Goal: Information Seeking & Learning: Learn about a topic

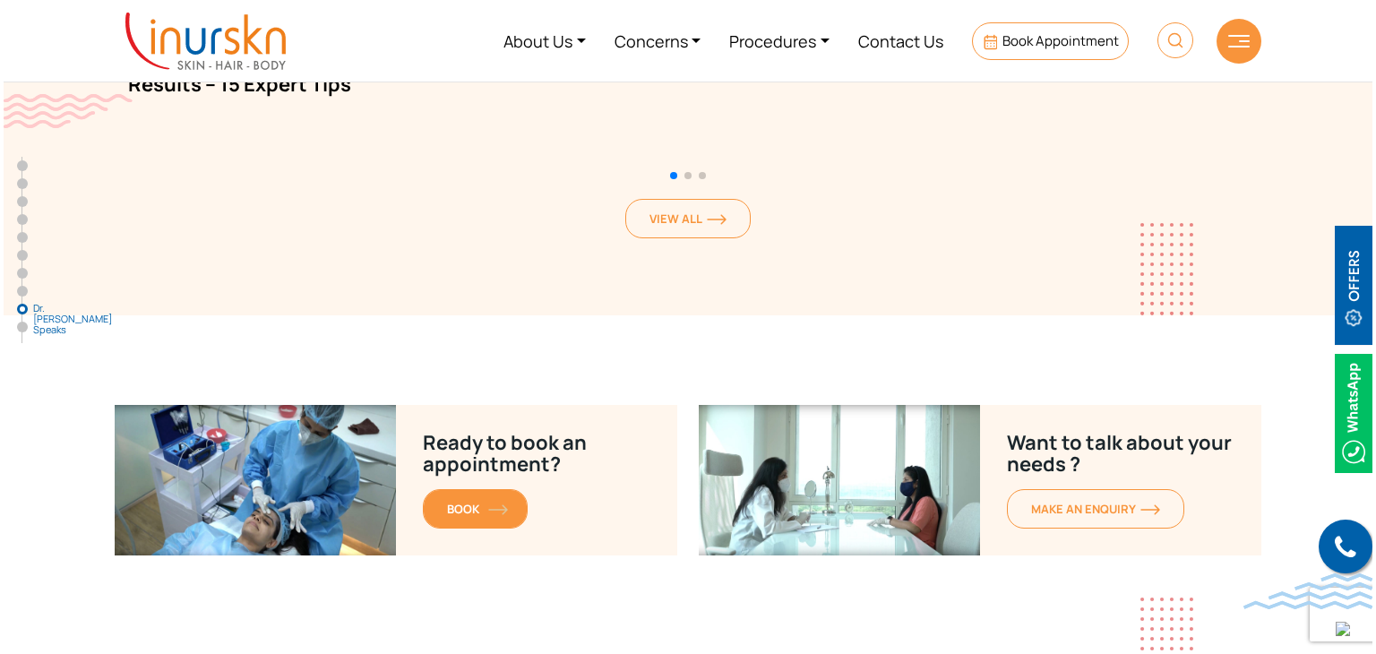
scroll to position [7778, 0]
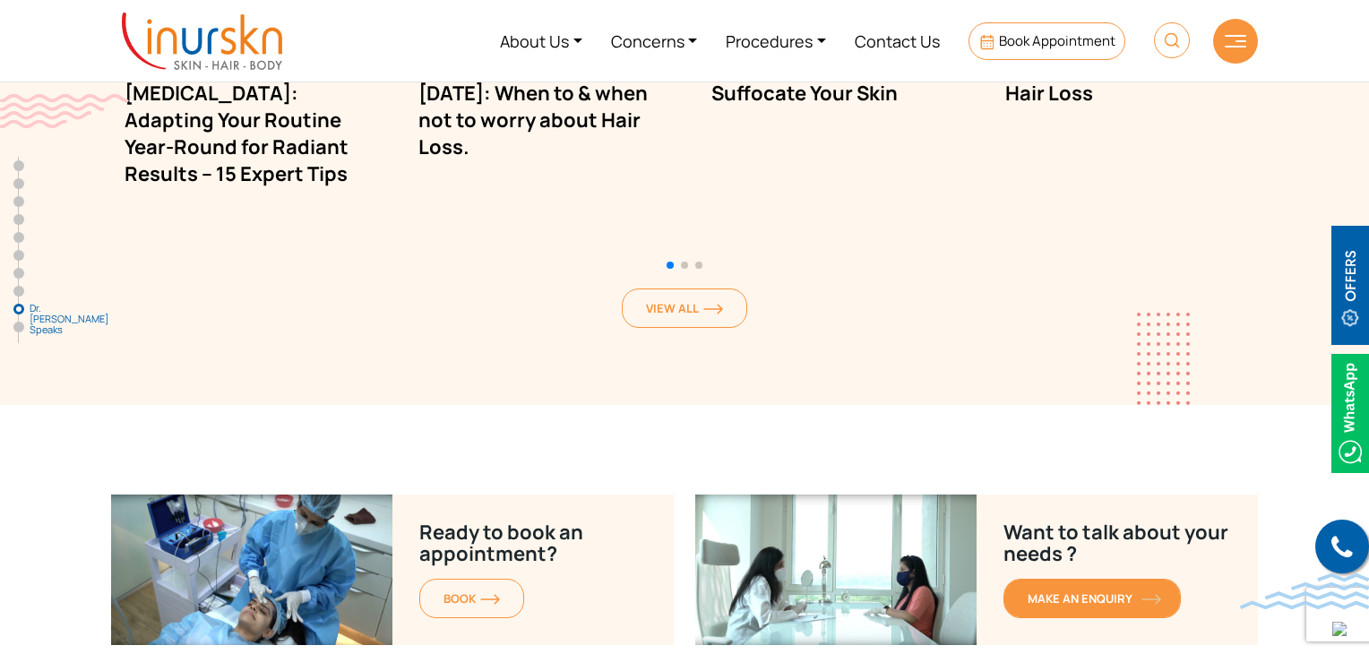
click at [1058, 590] on span "MAKE AN enquiry" at bounding box center [1091, 598] width 129 height 16
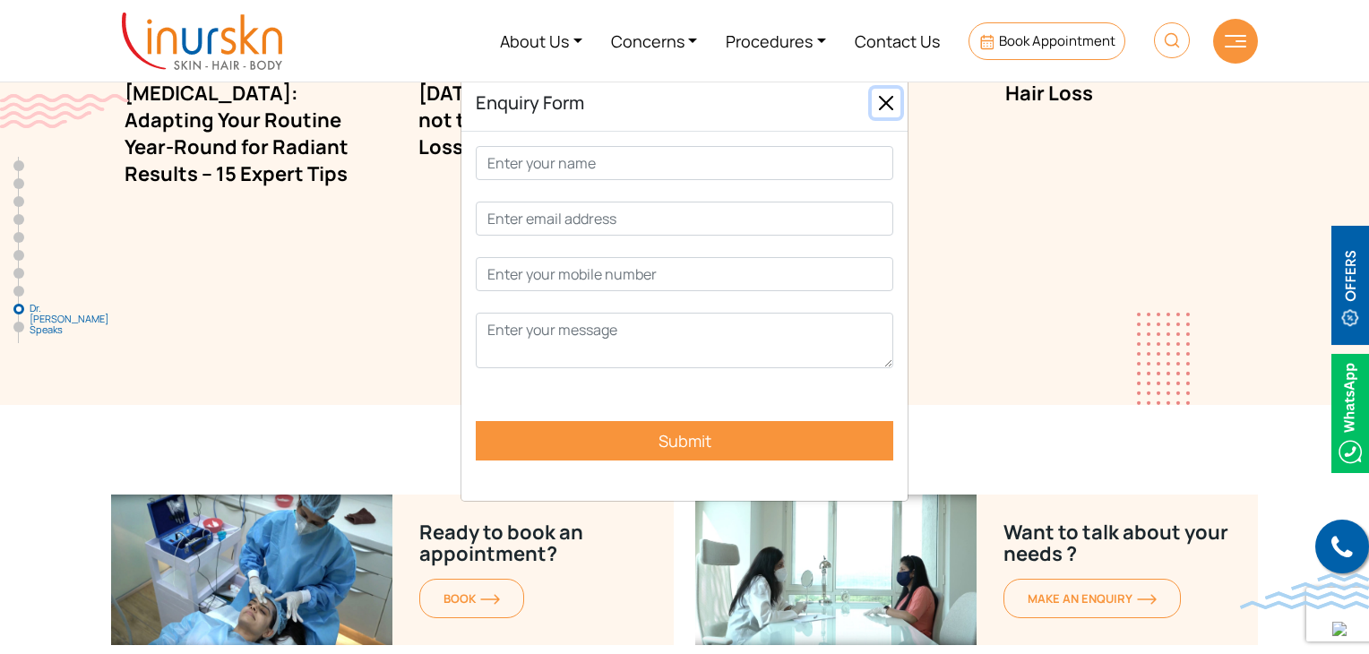
click at [896, 102] on button "Close" at bounding box center [885, 103] width 29 height 29
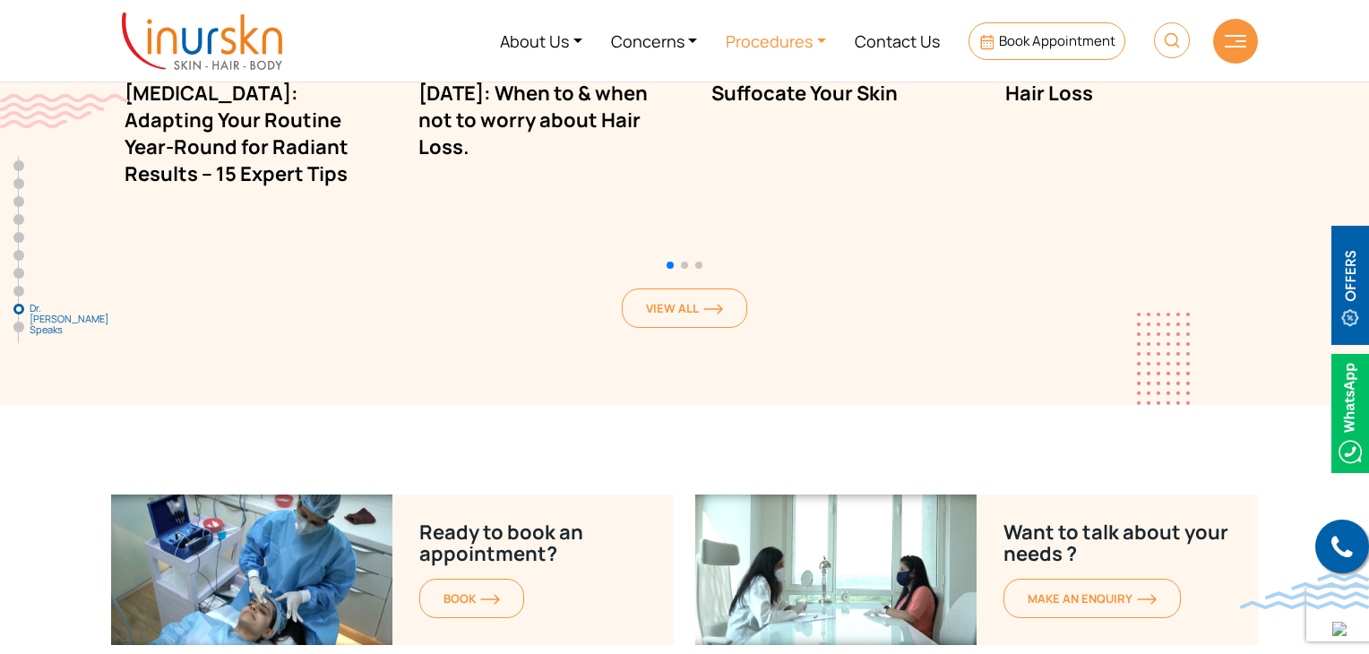
click at [812, 38] on link "Procedures" at bounding box center [775, 40] width 129 height 67
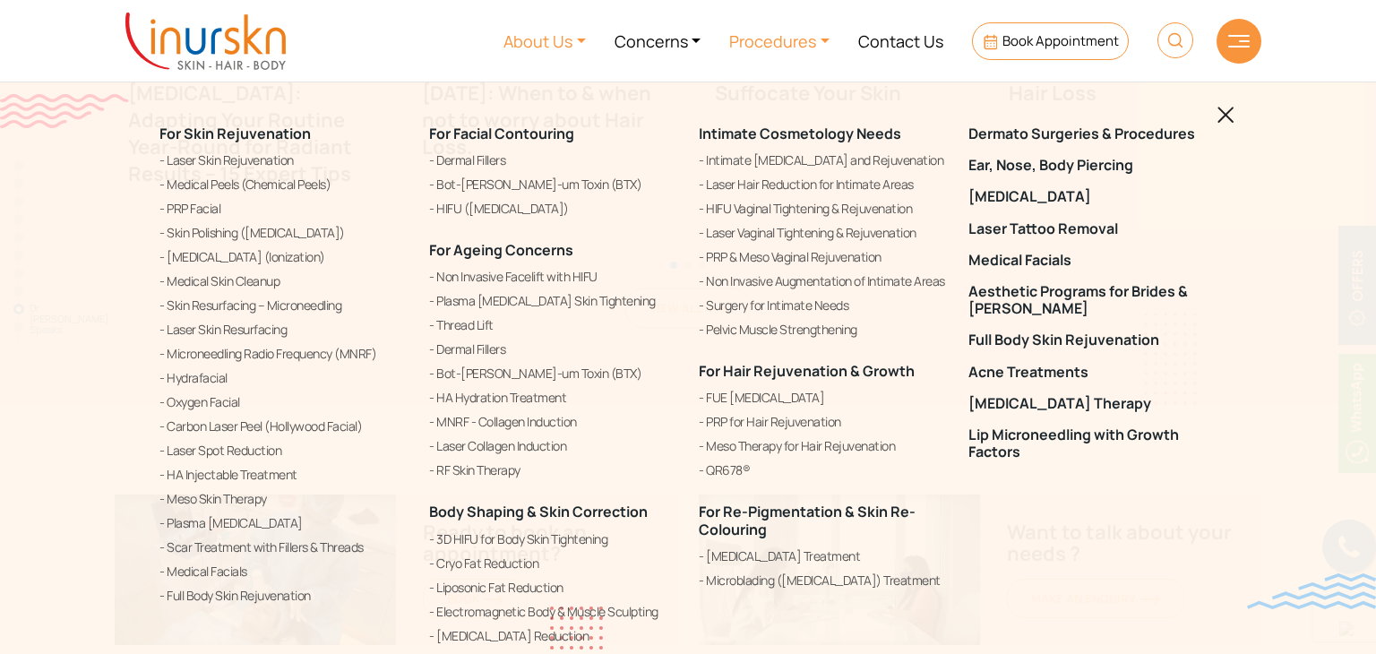
click at [537, 42] on link "About Us" at bounding box center [544, 40] width 111 height 67
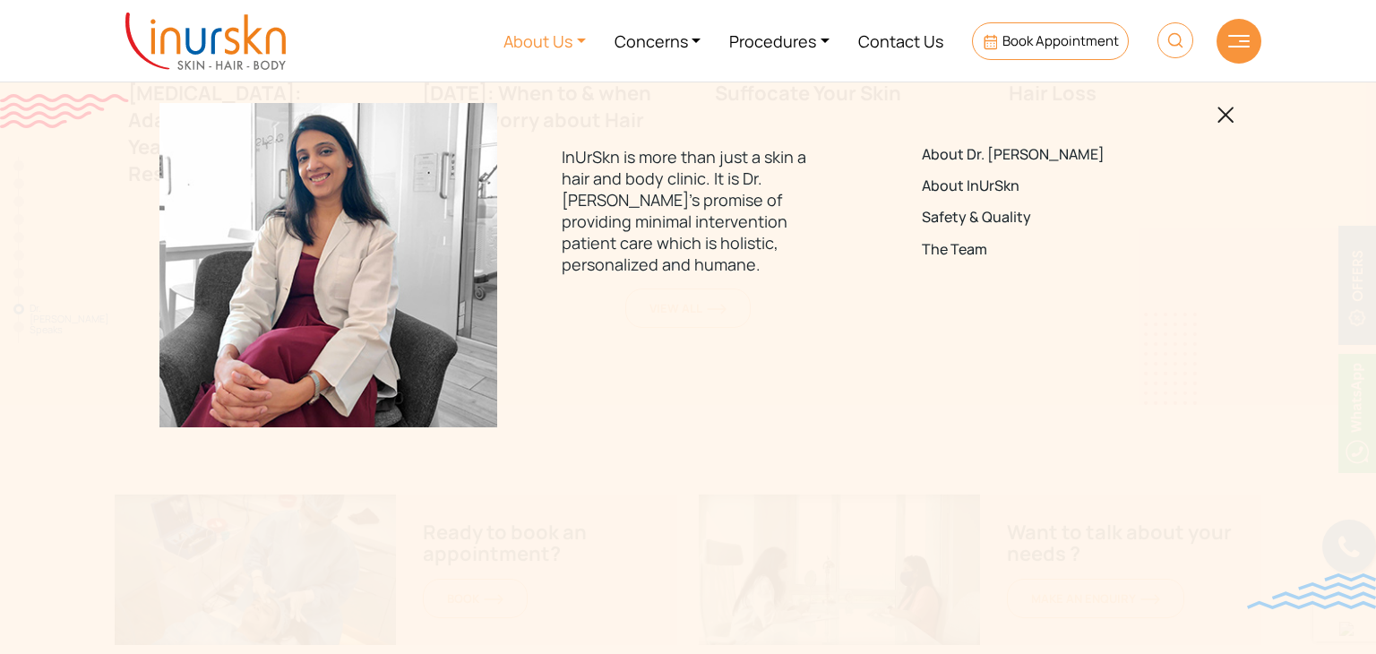
click at [236, 32] on img at bounding box center [205, 41] width 160 height 57
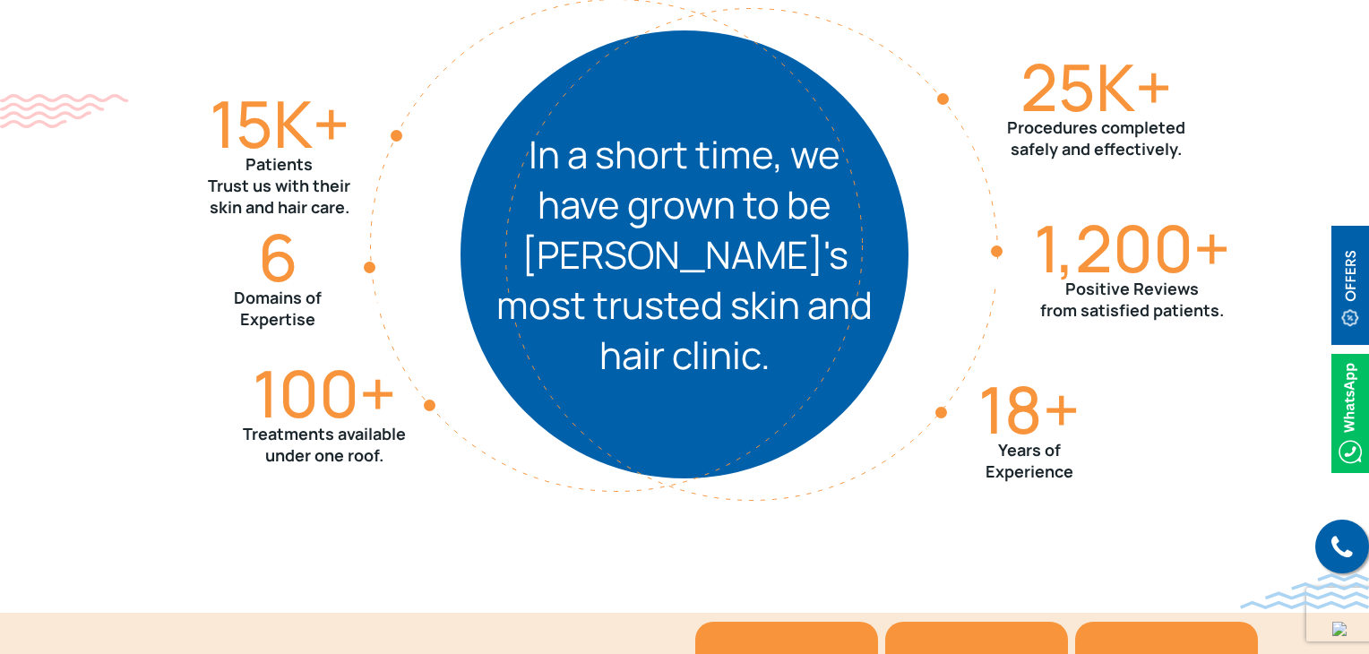
scroll to position [2084, 0]
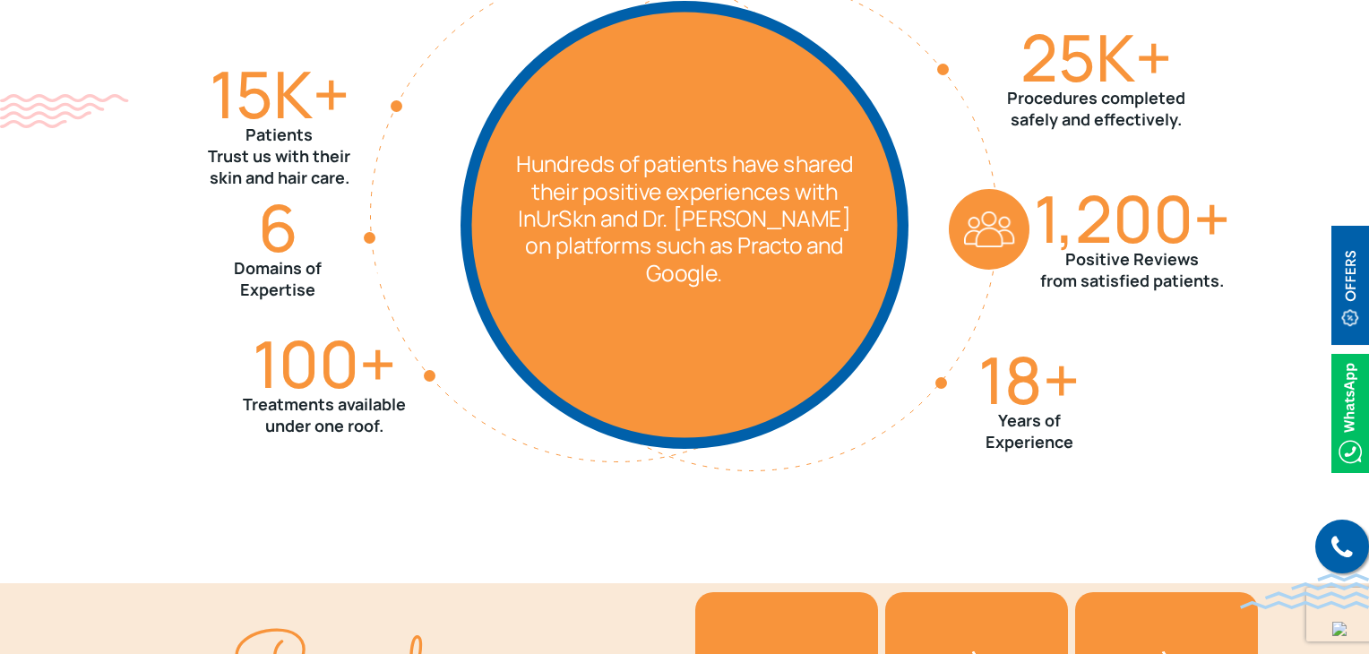
click at [989, 220] on img at bounding box center [989, 229] width 81 height 81
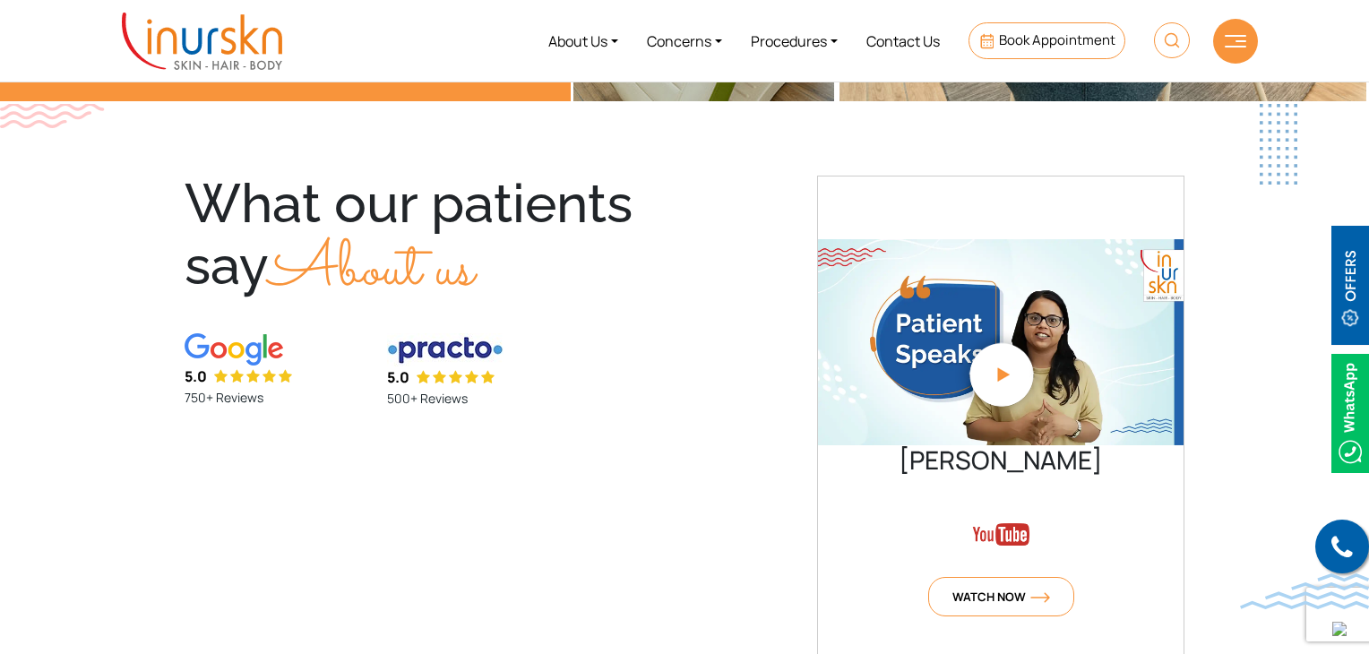
scroll to position [4034, 0]
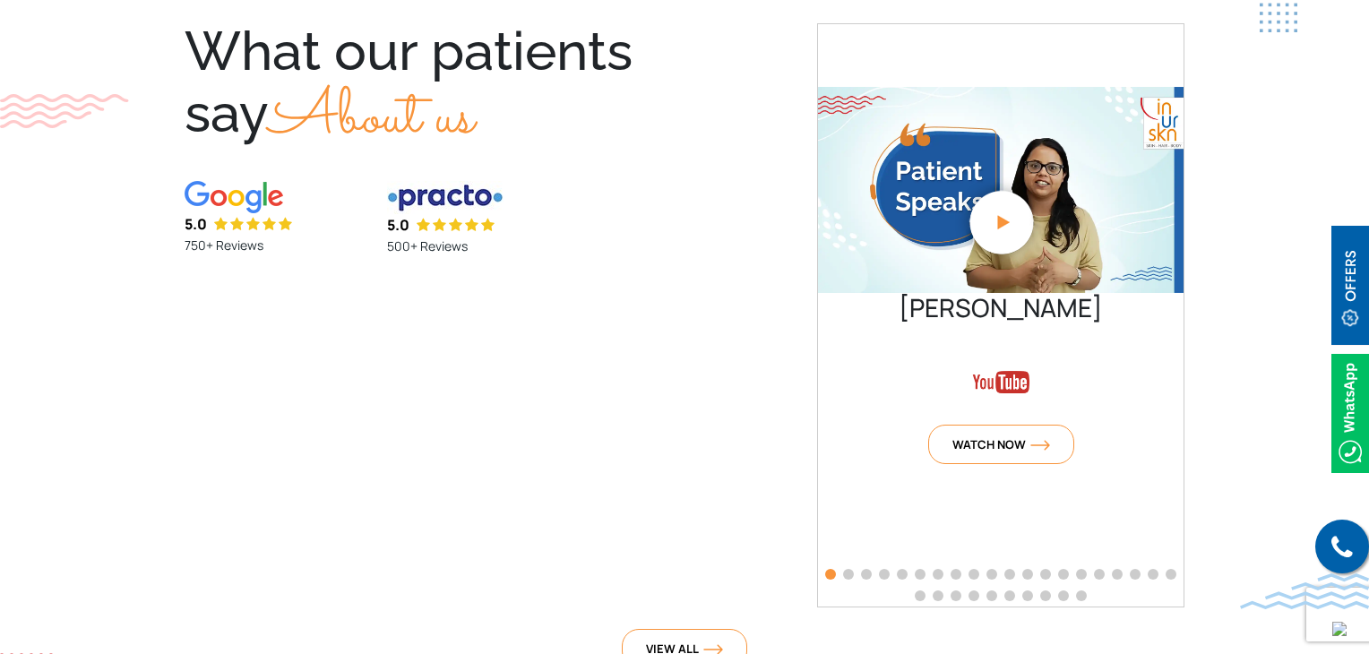
click at [849, 573] on span "Go to slide 2" at bounding box center [848, 574] width 11 height 11
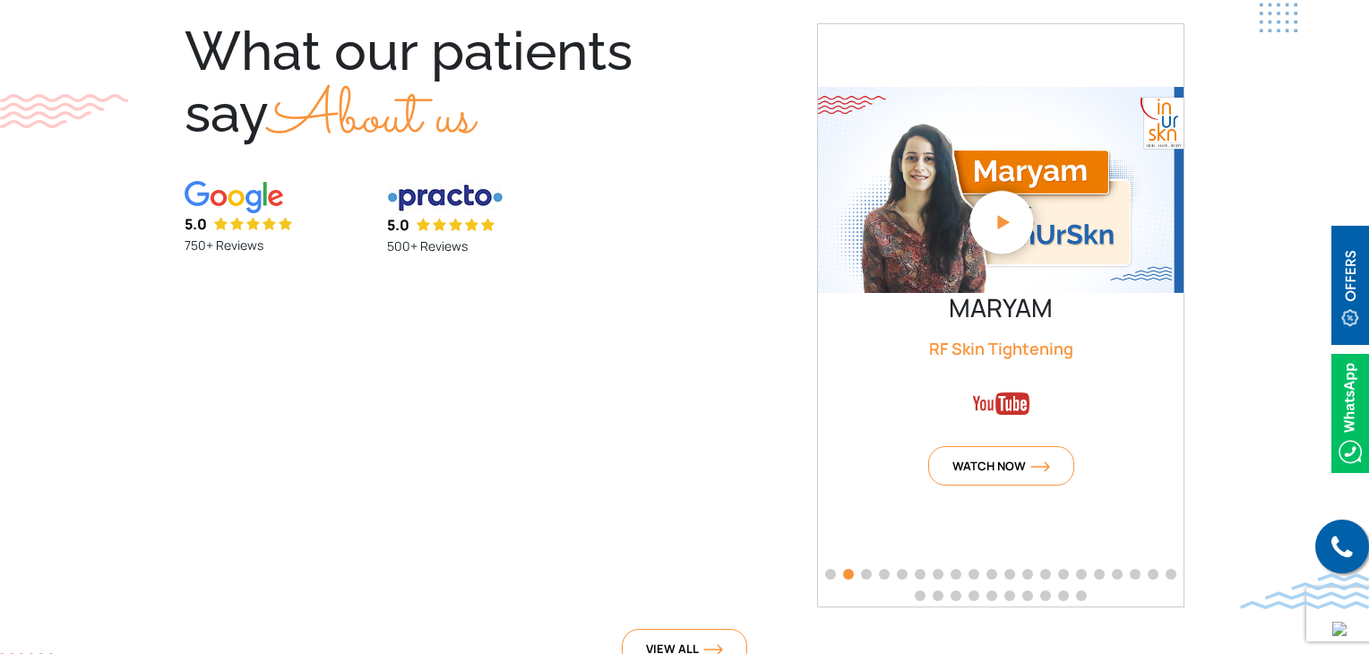
click at [830, 571] on span "Go to slide 1" at bounding box center [830, 574] width 11 height 11
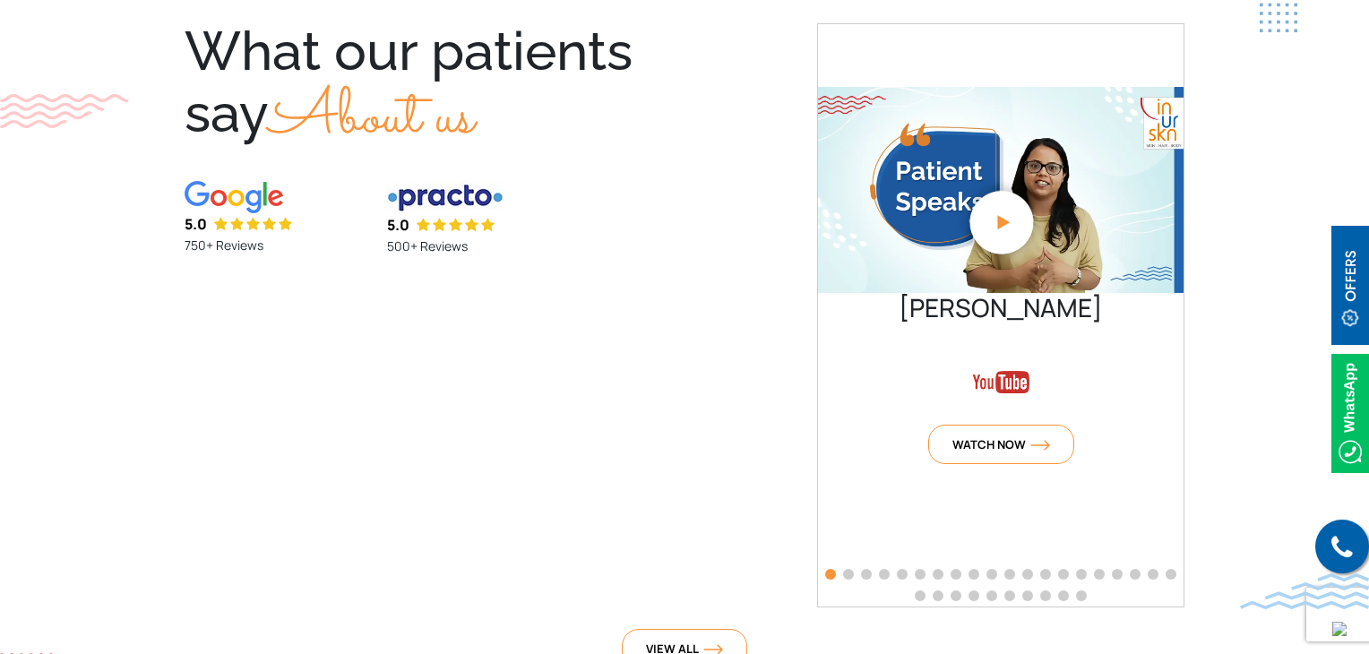
click at [939, 570] on span "Go to slide 7" at bounding box center [937, 574] width 11 height 11
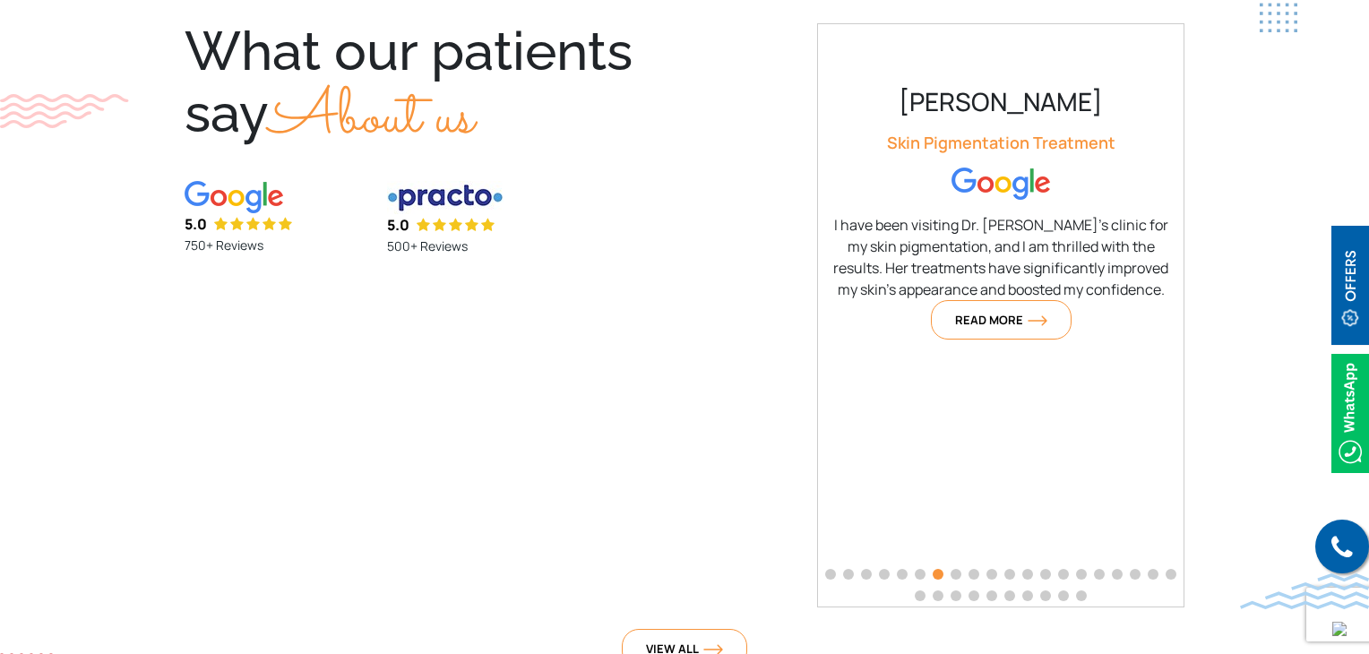
click at [980, 583] on div at bounding box center [1001, 584] width 366 height 43
click at [974, 569] on span "Go to slide 9" at bounding box center [973, 574] width 11 height 11
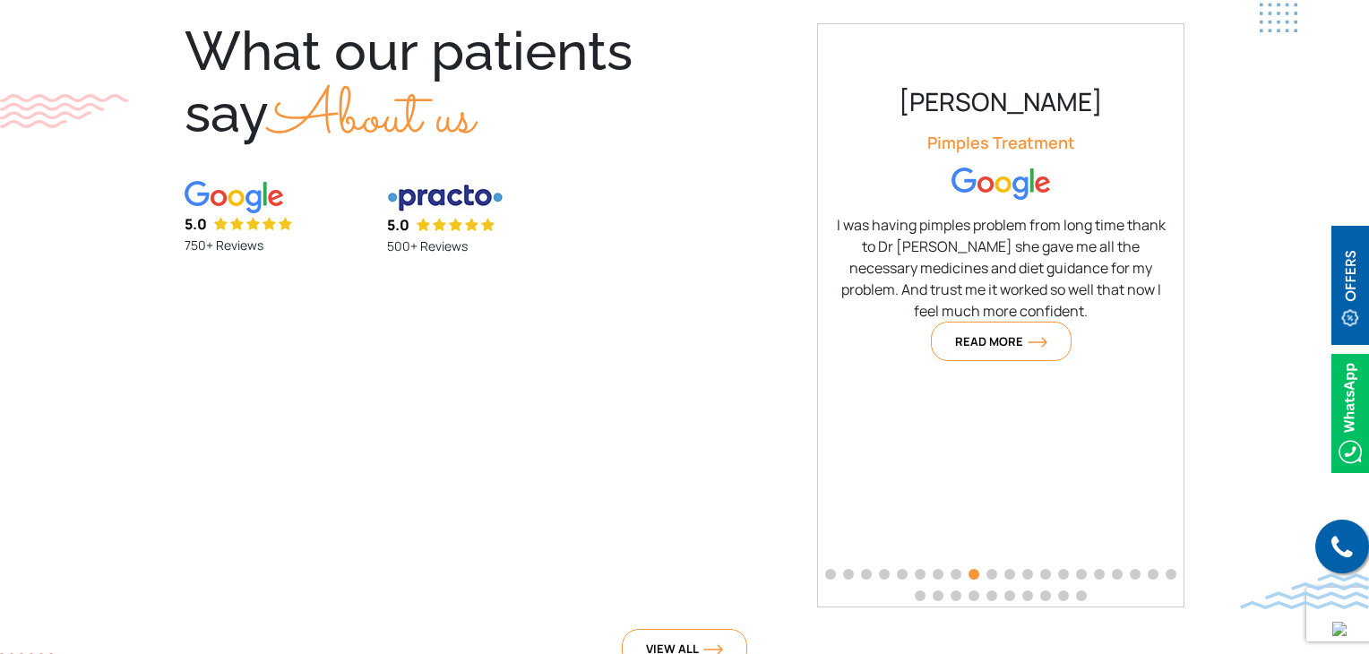
click at [996, 569] on span "Go to slide 10" at bounding box center [991, 574] width 11 height 11
click at [1009, 570] on span "Go to slide 11" at bounding box center [1009, 574] width 11 height 11
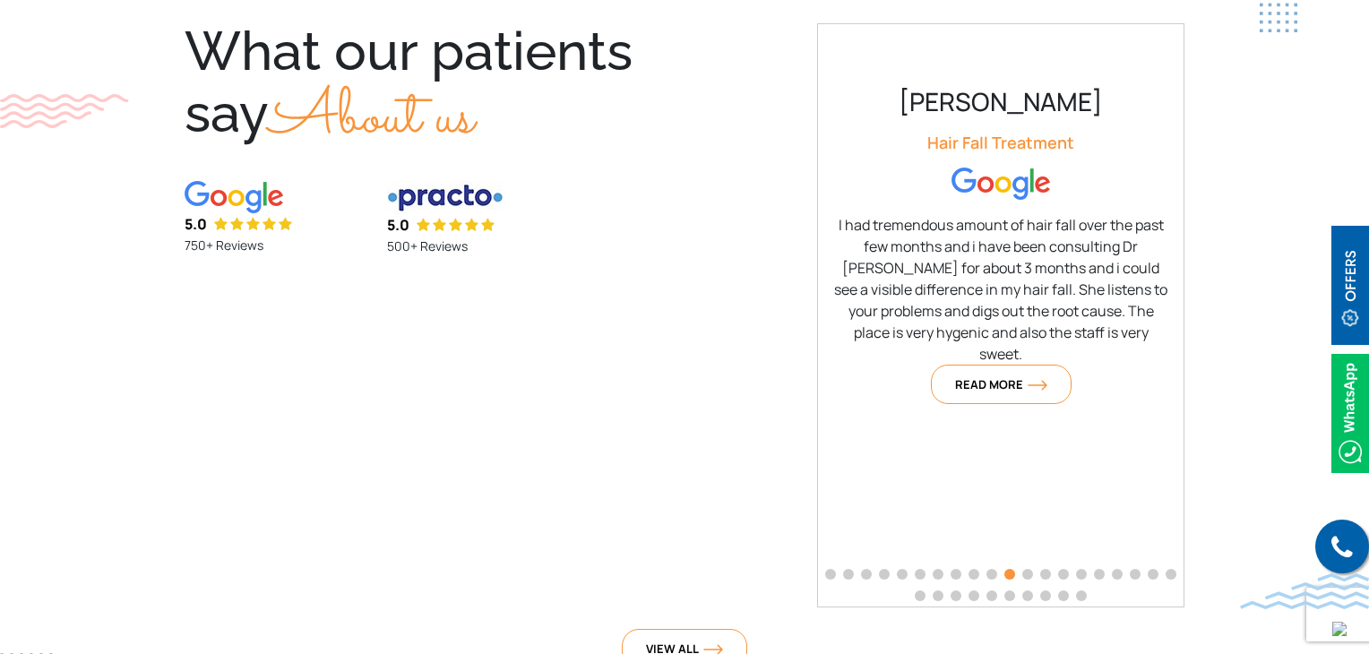
click at [1026, 571] on span "Go to slide 12" at bounding box center [1027, 574] width 11 height 11
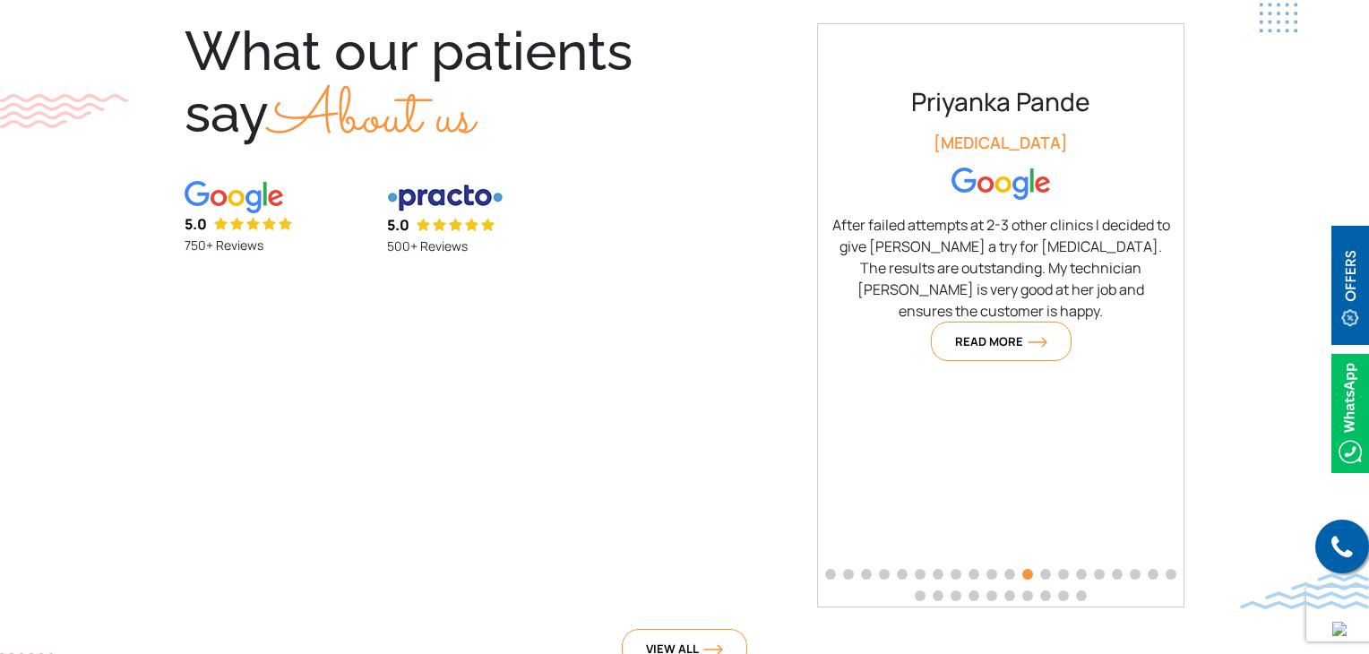
click at [1044, 574] on span "Go to slide 13" at bounding box center [1045, 574] width 11 height 11
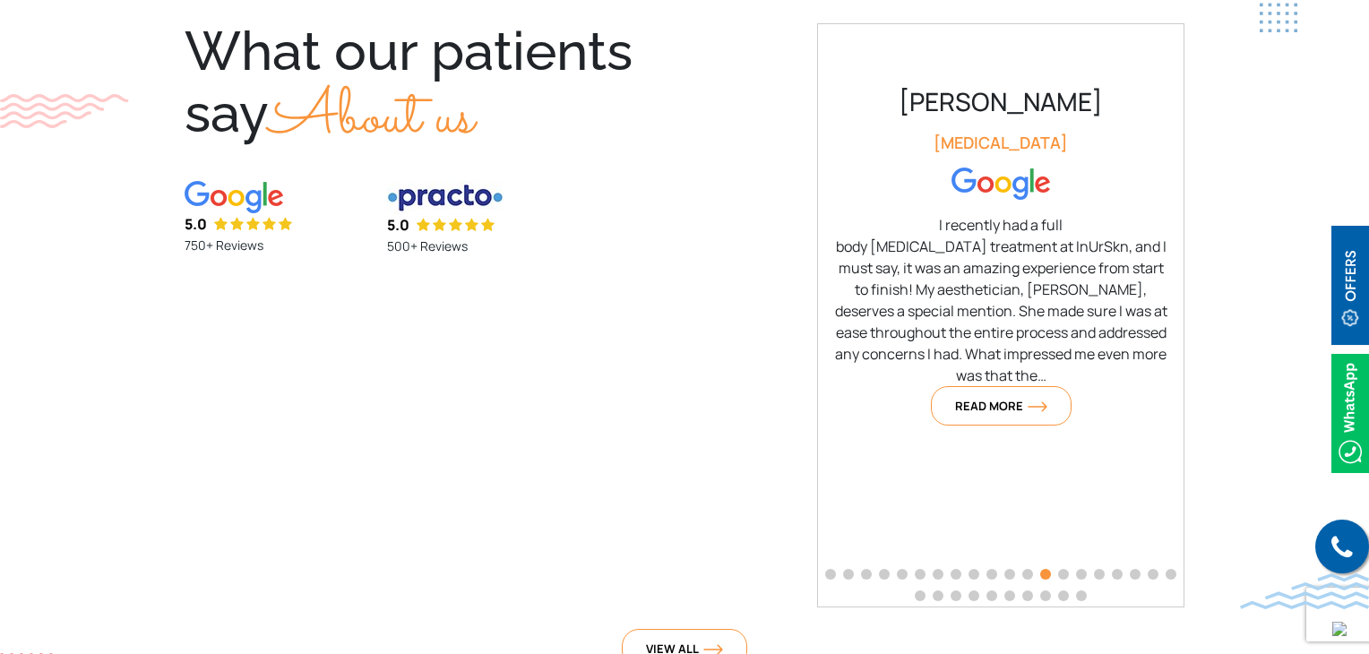
click at [1062, 574] on span "Go to slide 14" at bounding box center [1063, 574] width 11 height 11
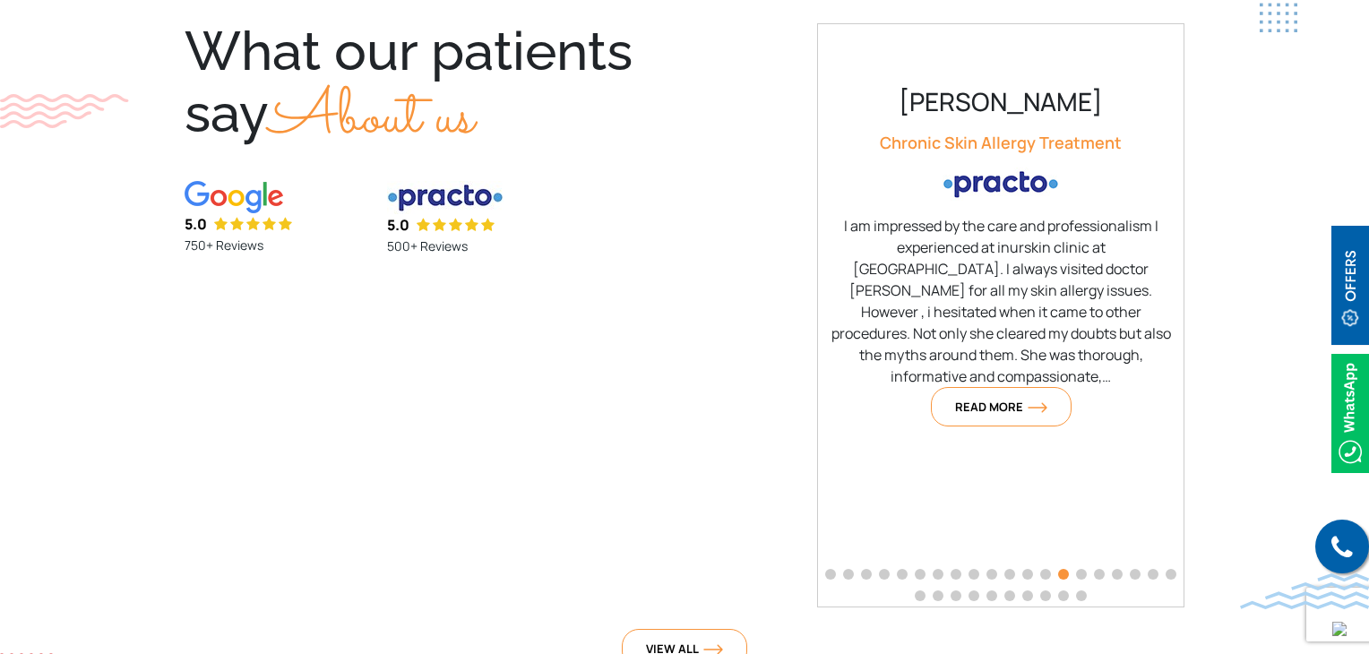
click at [1077, 576] on div at bounding box center [1001, 584] width 366 height 43
click at [1079, 573] on span "Go to slide 15" at bounding box center [1081, 574] width 11 height 11
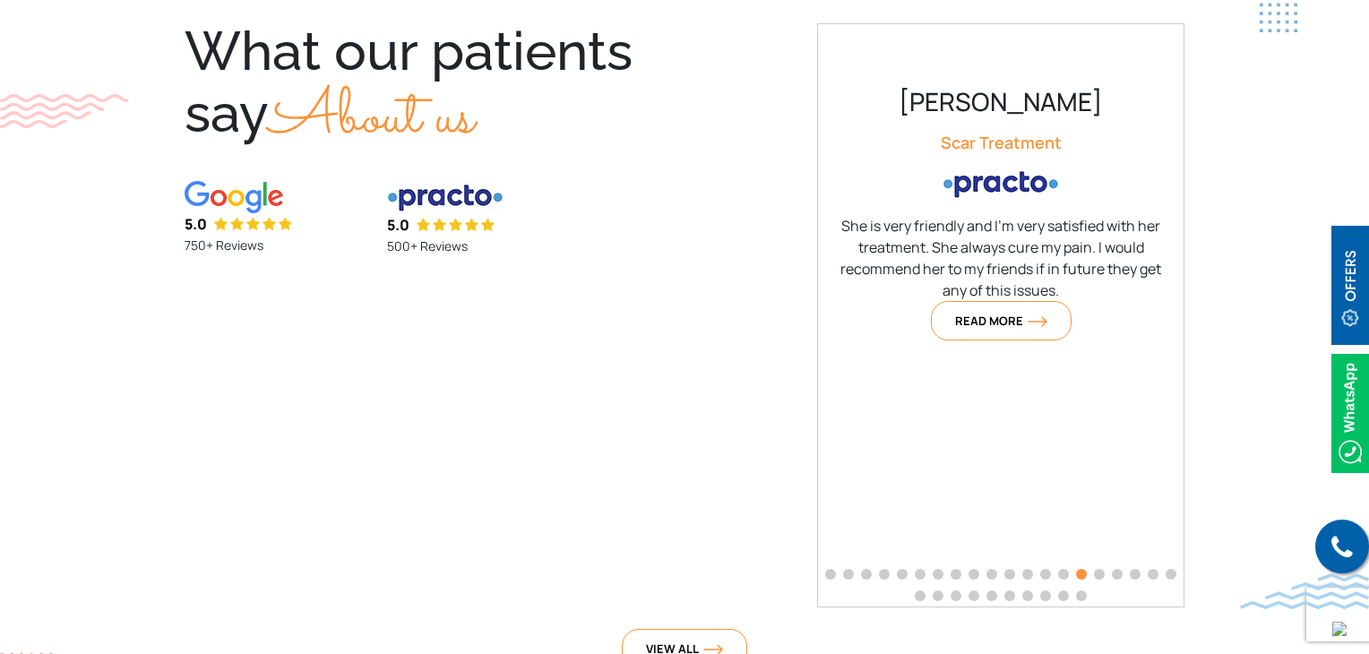
click at [1098, 572] on span "Go to slide 16" at bounding box center [1099, 574] width 11 height 11
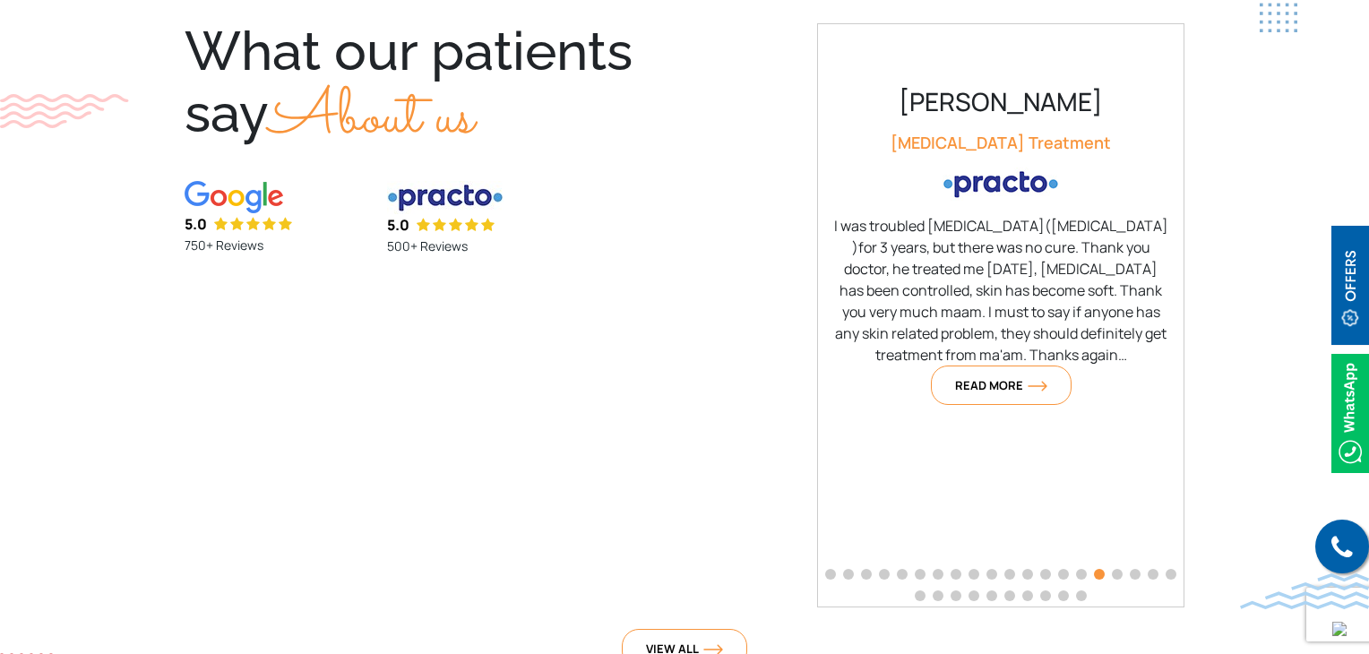
click at [1108, 575] on div at bounding box center [1001, 584] width 366 height 43
click at [1118, 575] on span "Go to slide 17" at bounding box center [1117, 574] width 11 height 11
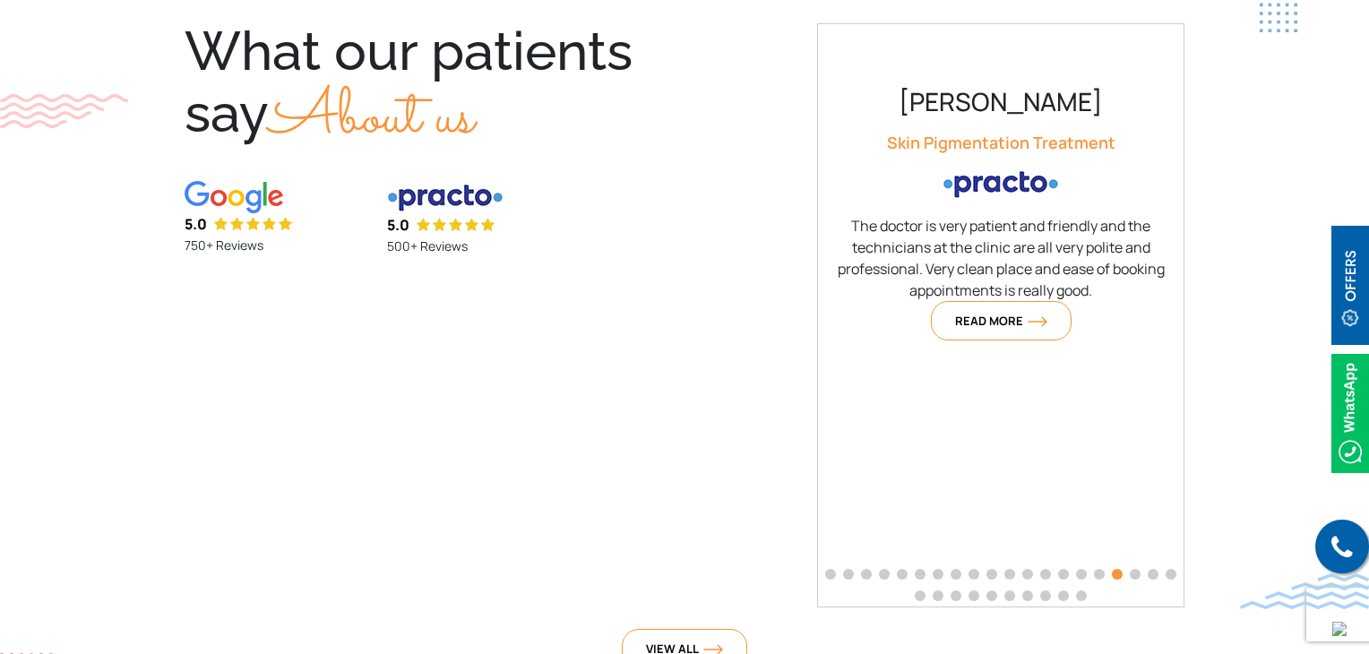
click at [1133, 572] on span "Go to slide 18" at bounding box center [1134, 574] width 11 height 11
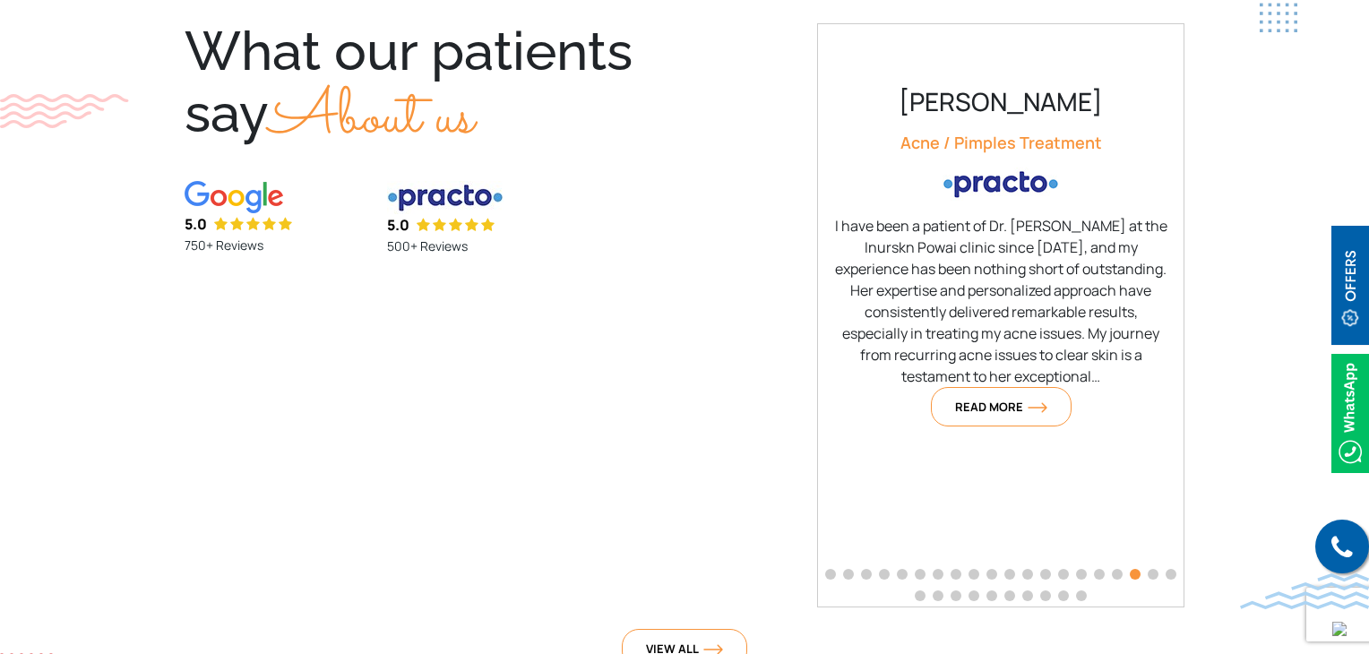
click at [1155, 573] on span "Go to slide 19" at bounding box center [1152, 574] width 11 height 11
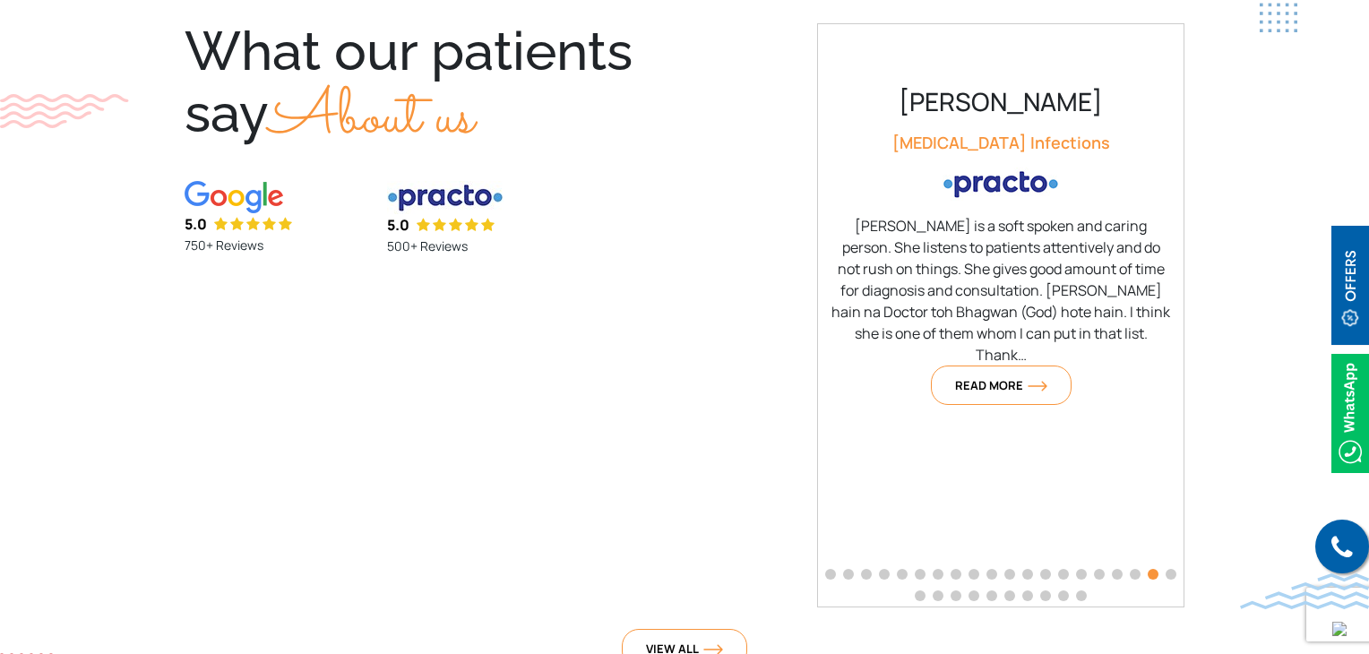
click at [1171, 574] on span "Go to slide 20" at bounding box center [1170, 574] width 11 height 11
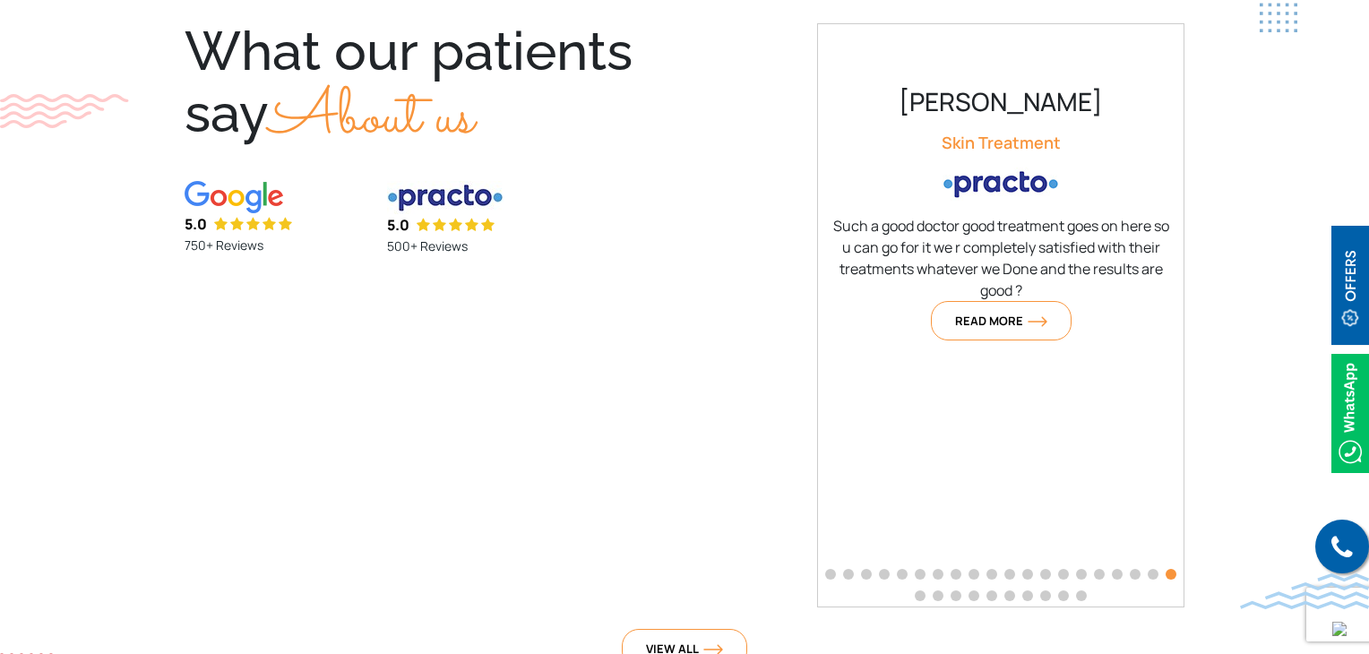
click at [918, 593] on span "Go to slide 21" at bounding box center [919, 595] width 11 height 11
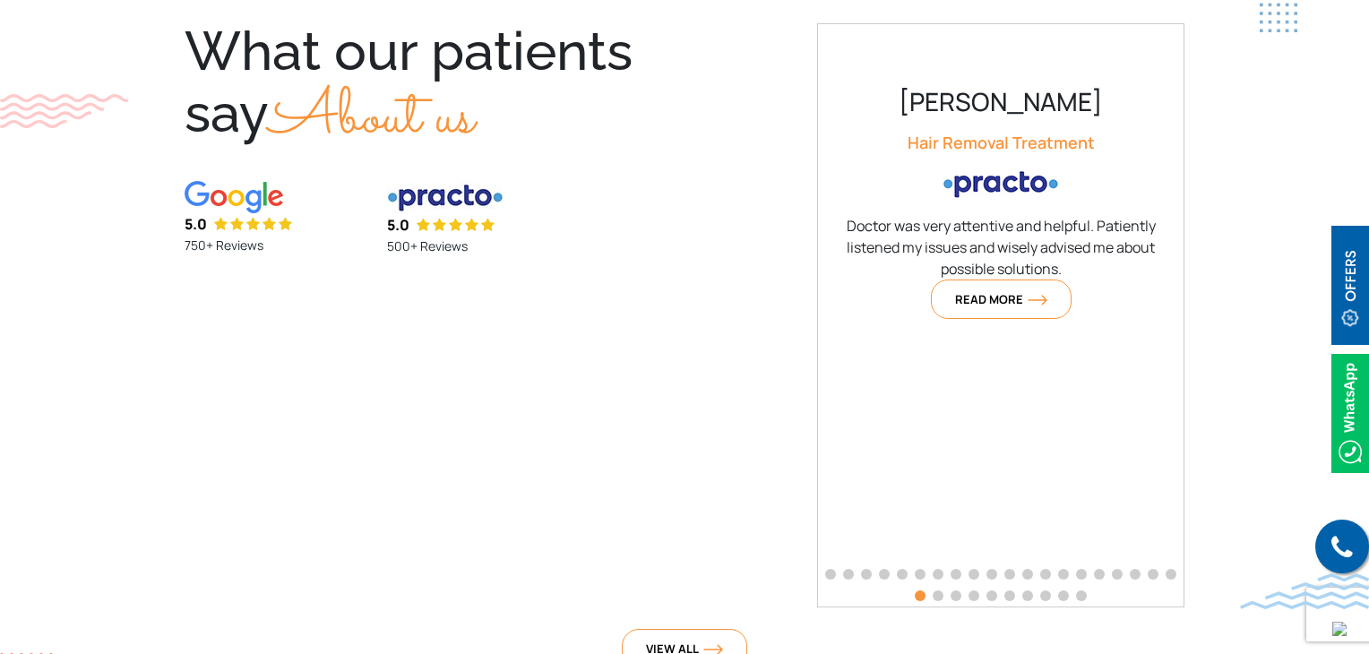
click at [937, 597] on div at bounding box center [1001, 584] width 366 height 43
click at [938, 594] on span "Go to slide 22" at bounding box center [937, 595] width 11 height 11
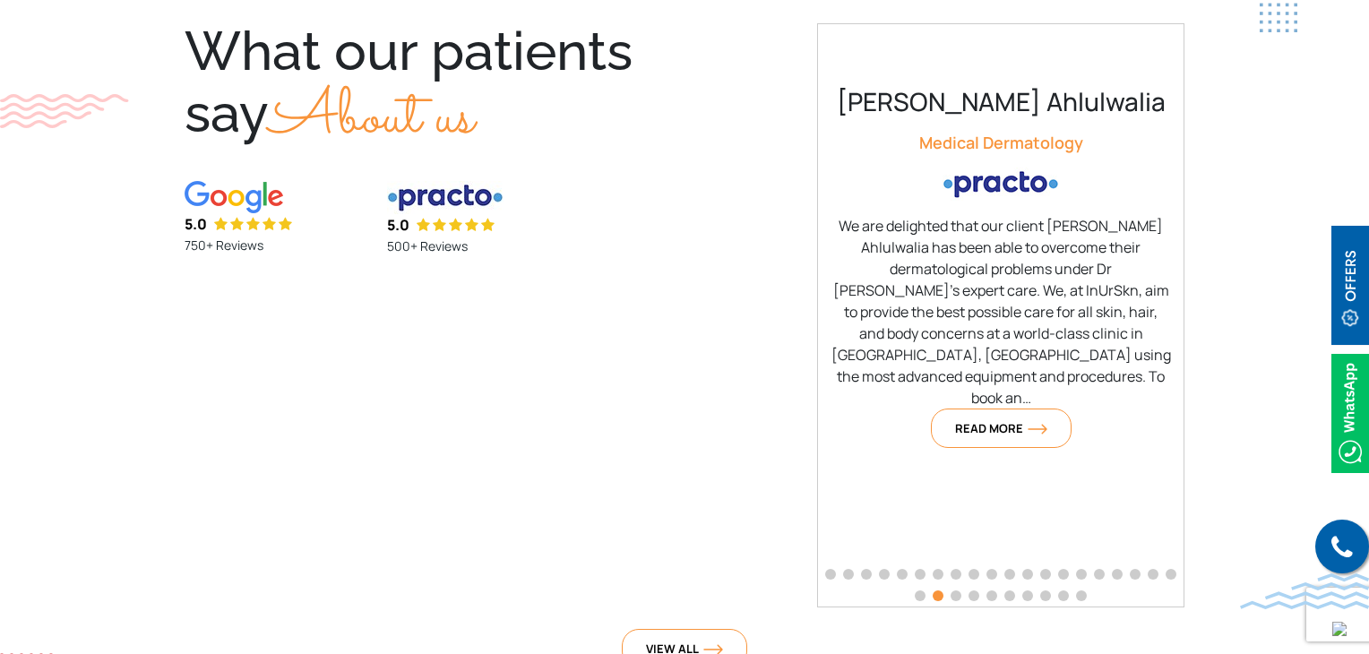
click at [953, 592] on span "Go to slide 23" at bounding box center [955, 595] width 11 height 11
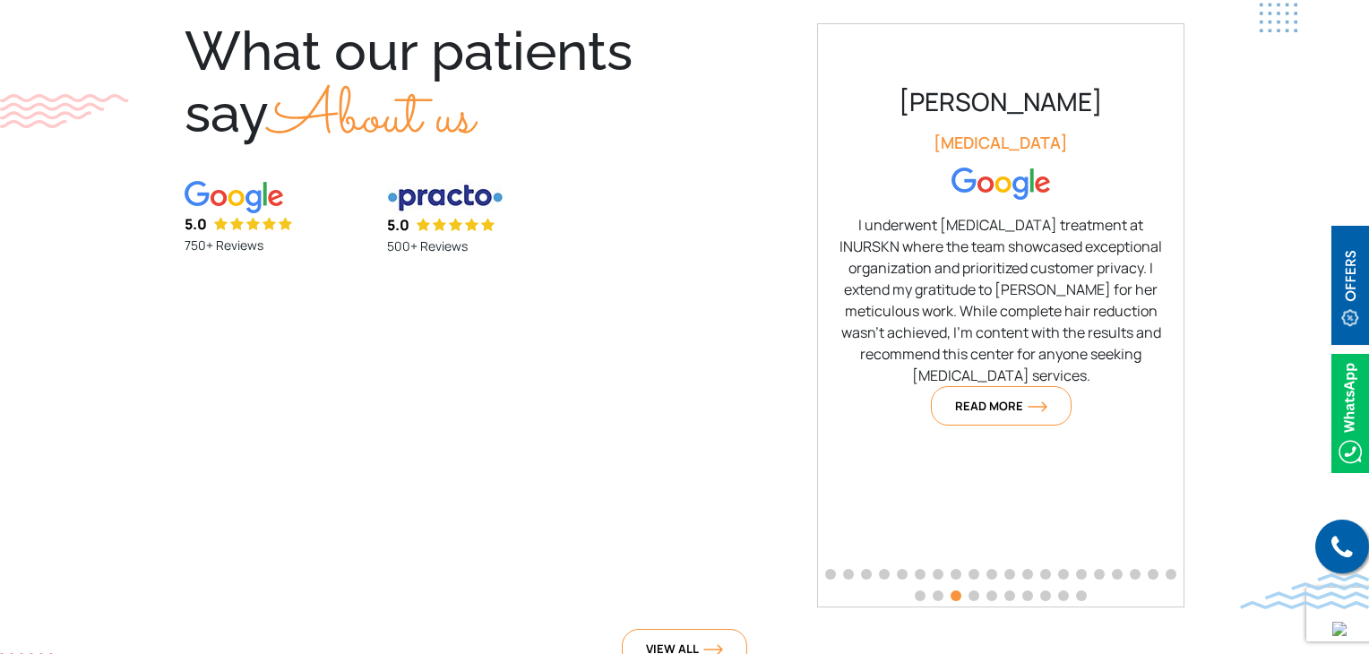
click at [973, 594] on span "Go to slide 24" at bounding box center [973, 595] width 11 height 11
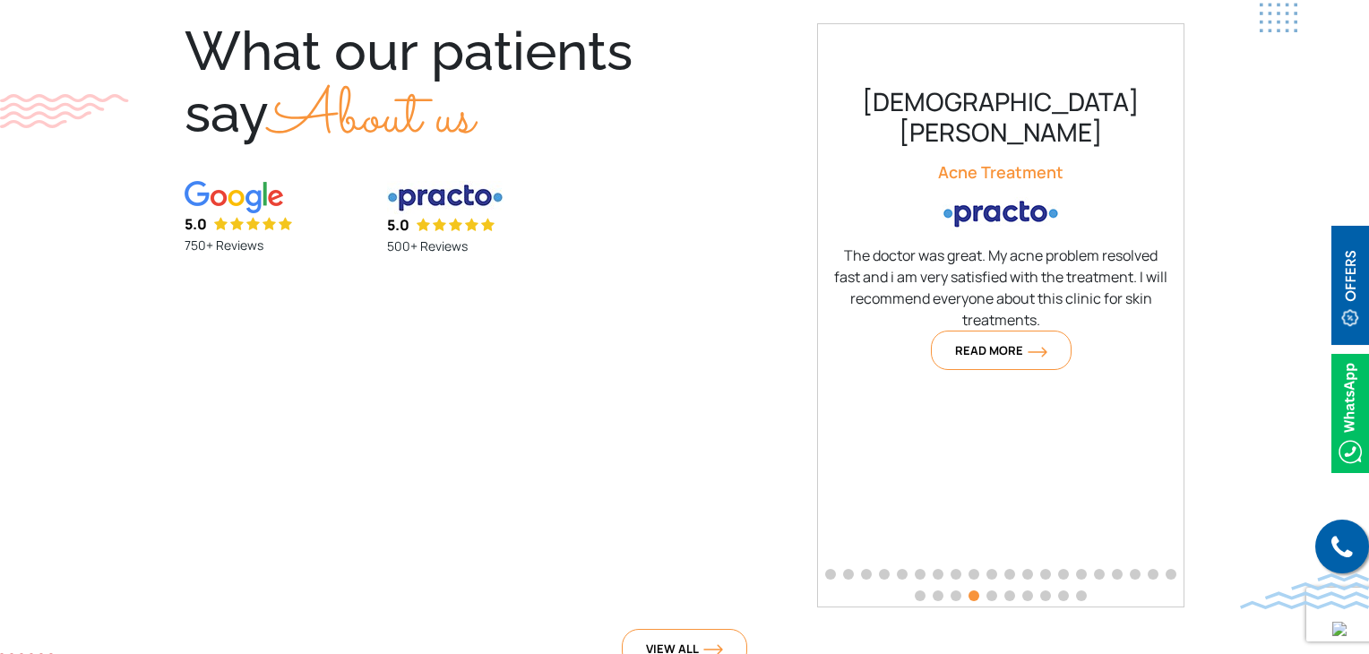
click at [990, 593] on span "Go to slide 25" at bounding box center [991, 595] width 11 height 11
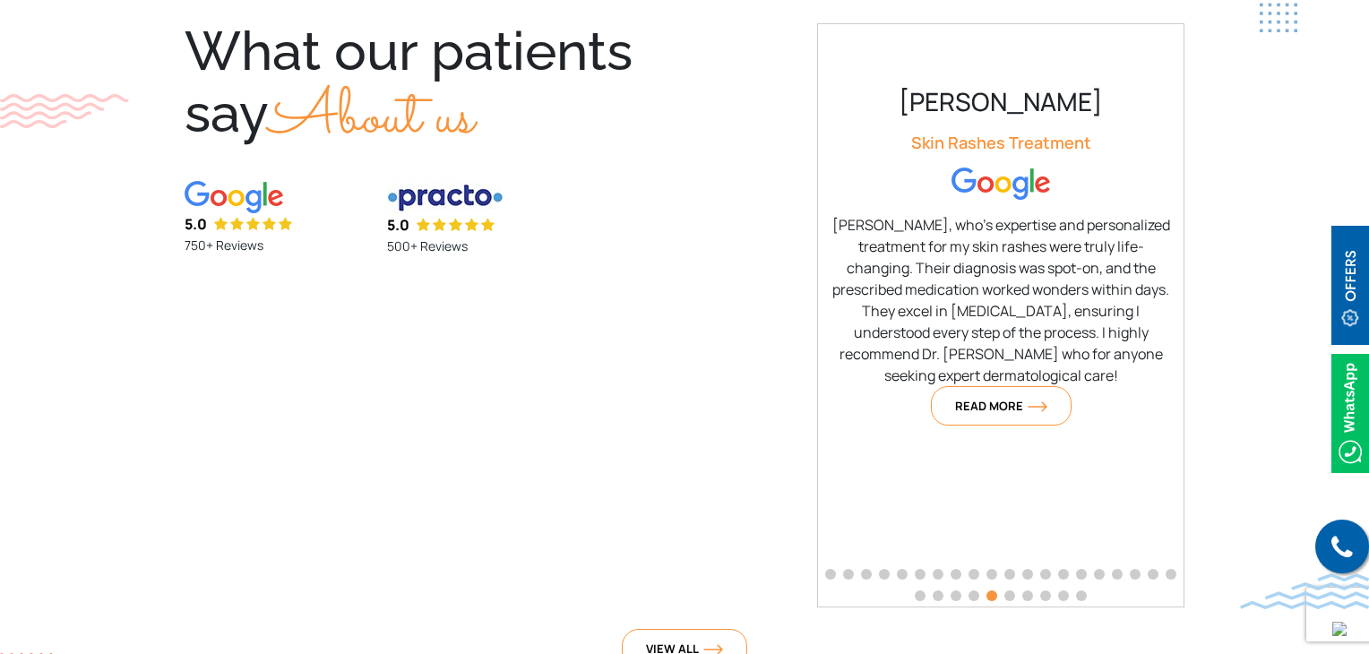
click at [1006, 595] on span "Go to slide 26" at bounding box center [1009, 595] width 11 height 11
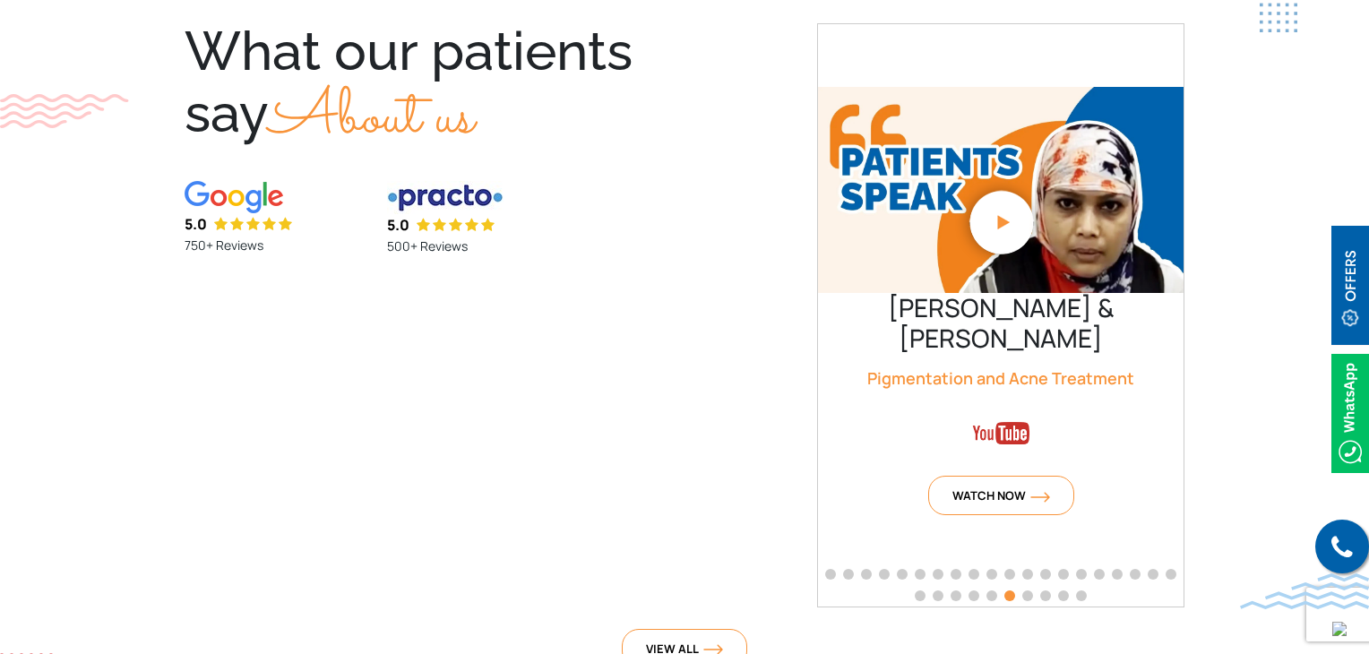
click at [1032, 595] on span "Go to slide 27" at bounding box center [1027, 595] width 11 height 11
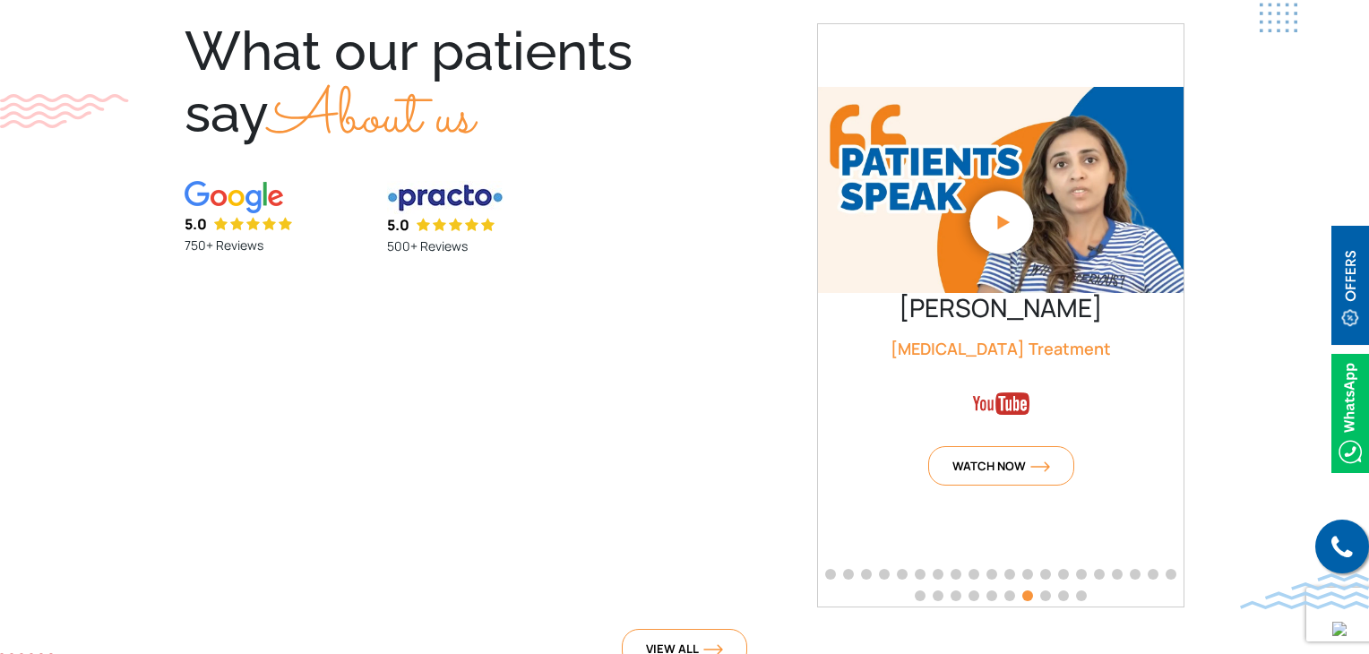
click at [1044, 596] on span "Go to slide 28" at bounding box center [1045, 595] width 11 height 11
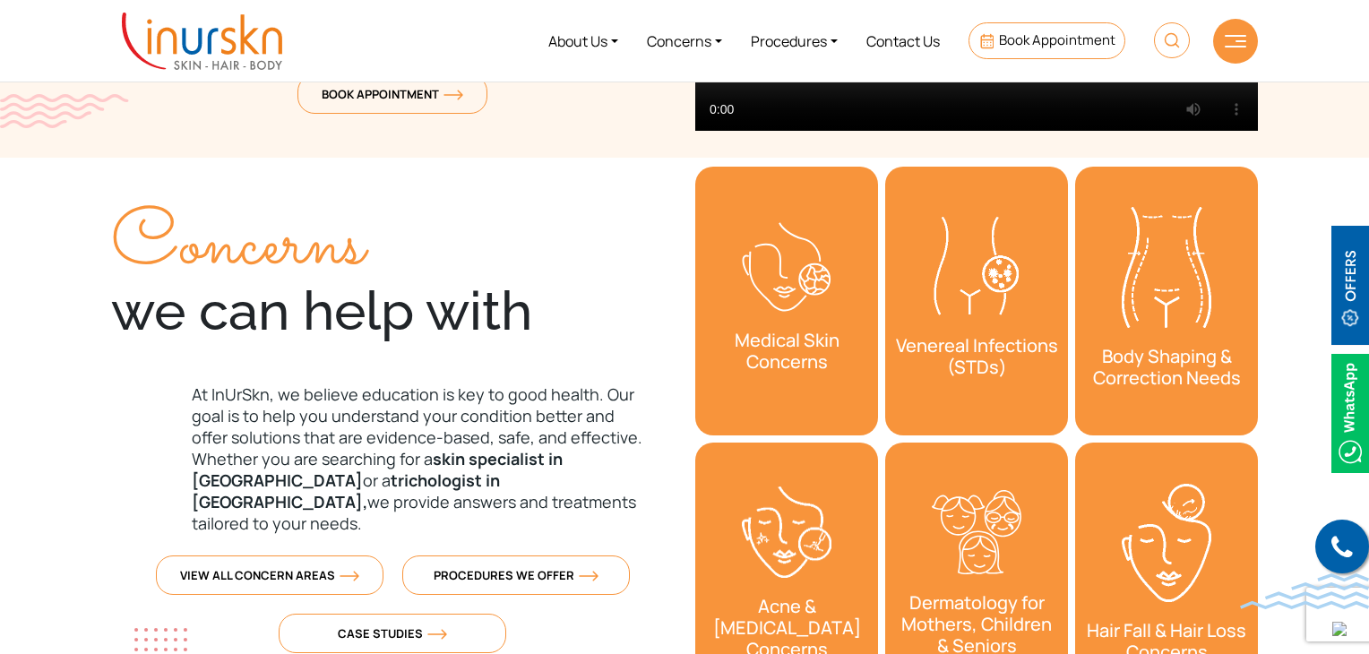
scroll to position [0, 0]
